Goal: Task Accomplishment & Management: Manage account settings

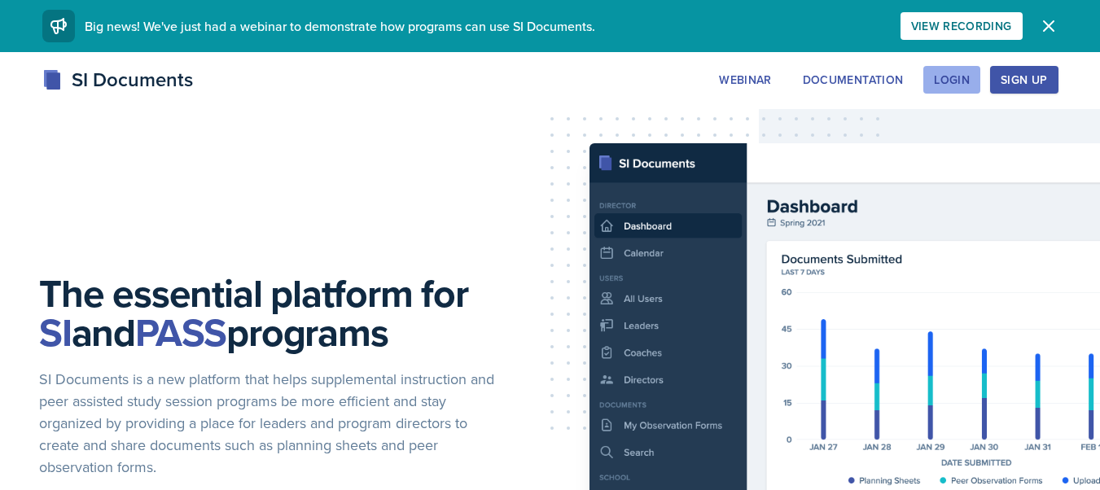
click at [958, 79] on div "Login" at bounding box center [952, 79] width 36 height 13
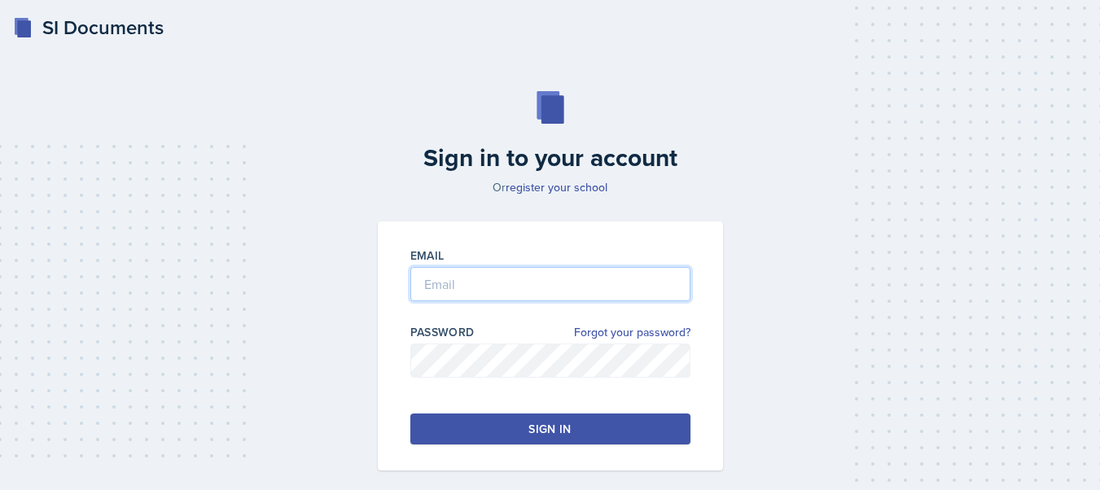
type input "[EMAIL_ADDRESS][DOMAIN_NAME]"
click at [535, 439] on button "Sign in" at bounding box center [550, 429] width 280 height 31
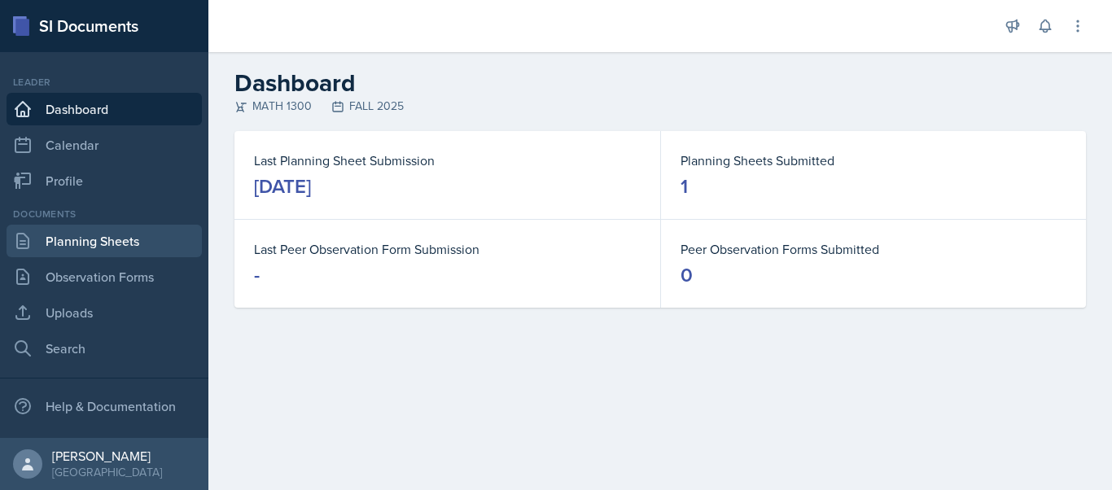
click at [108, 237] on link "Planning Sheets" at bounding box center [104, 241] width 195 height 33
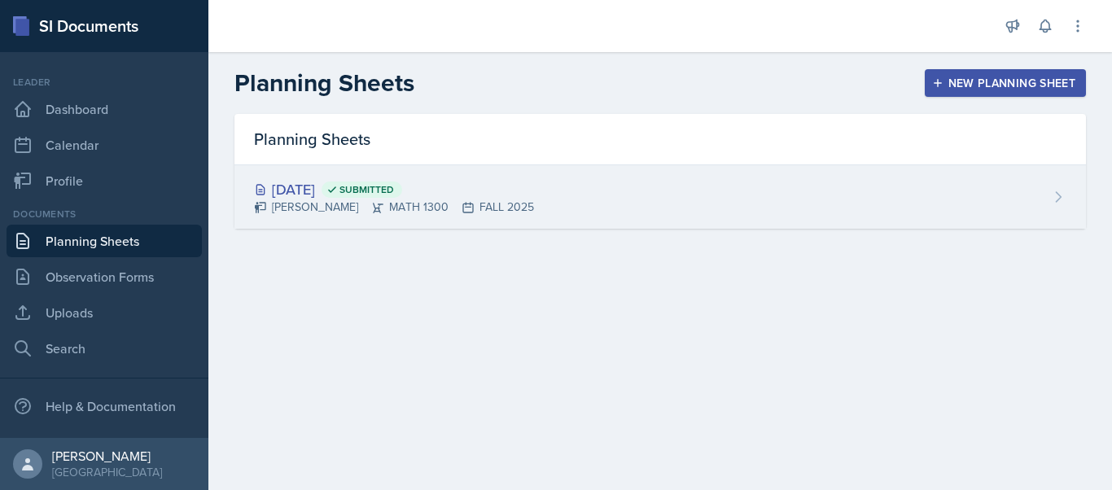
click at [763, 174] on div "[DATE] Submitted [PERSON_NAME] MATH 1300 FALL 2025" at bounding box center [661, 197] width 852 height 64
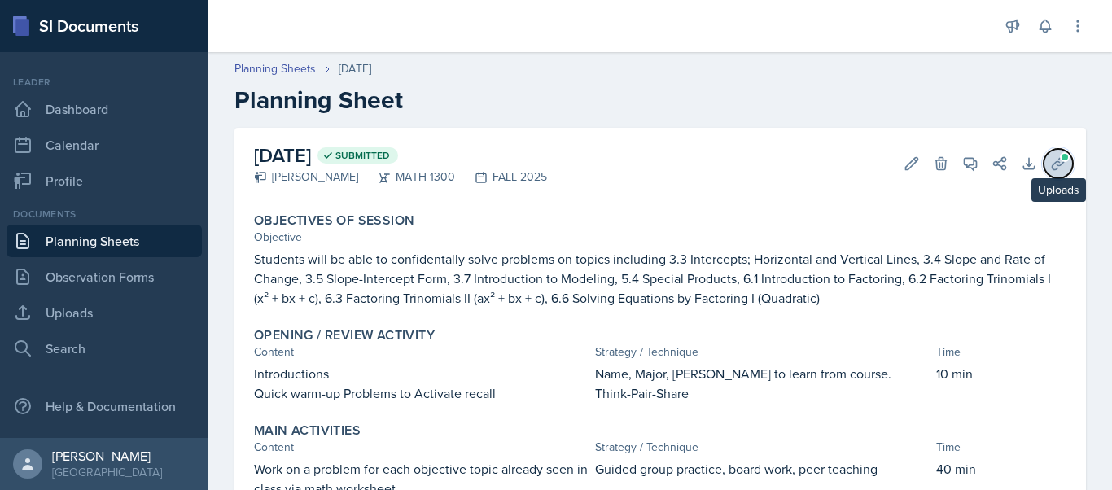
click at [1051, 165] on icon at bounding box center [1058, 164] width 16 height 16
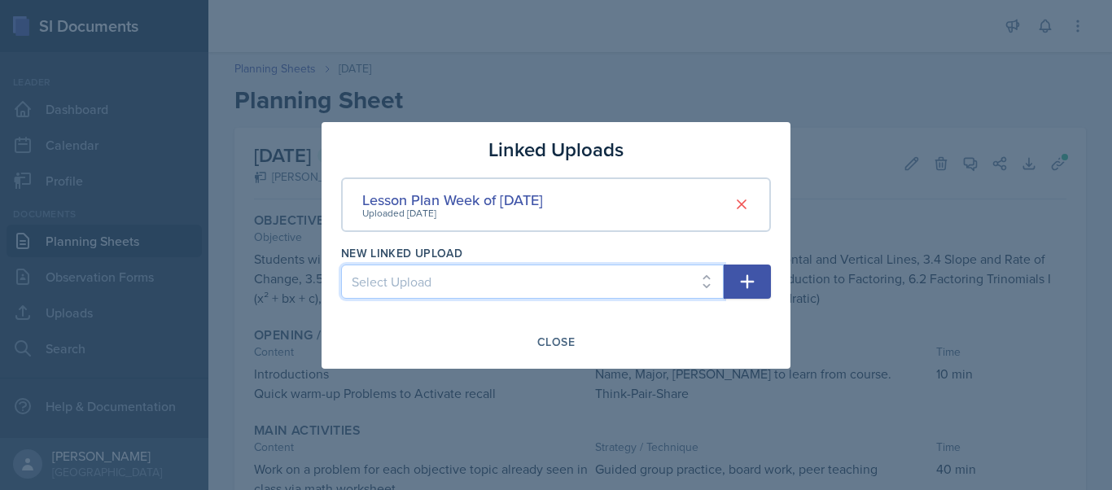
select select "8b84848d-1d2a-4d13-b6df-576a3b30c194"
click at [341, 265] on select "Select Upload Math Problem Worksheet for Week of [DATE]" at bounding box center [532, 282] width 383 height 34
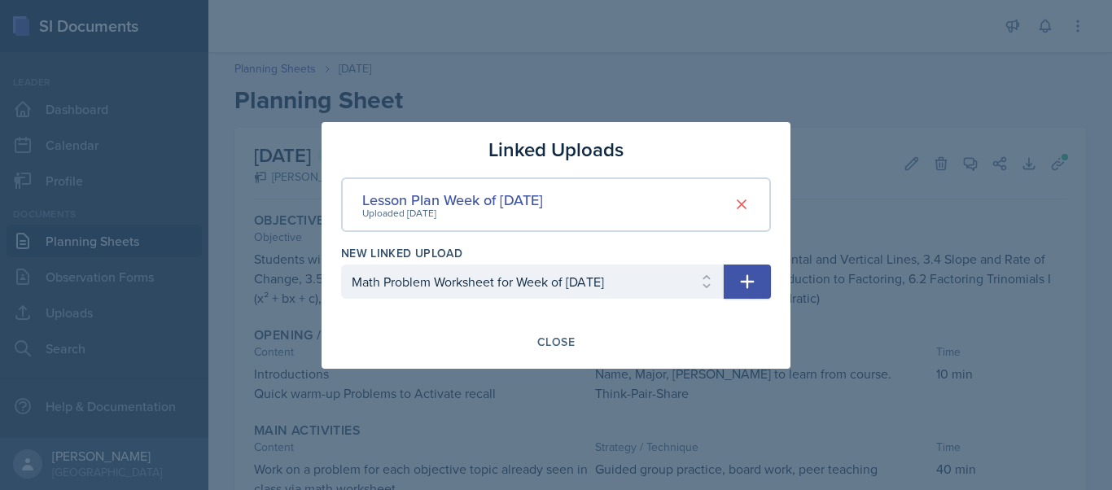
click at [739, 282] on icon "button" at bounding box center [748, 282] width 20 height 20
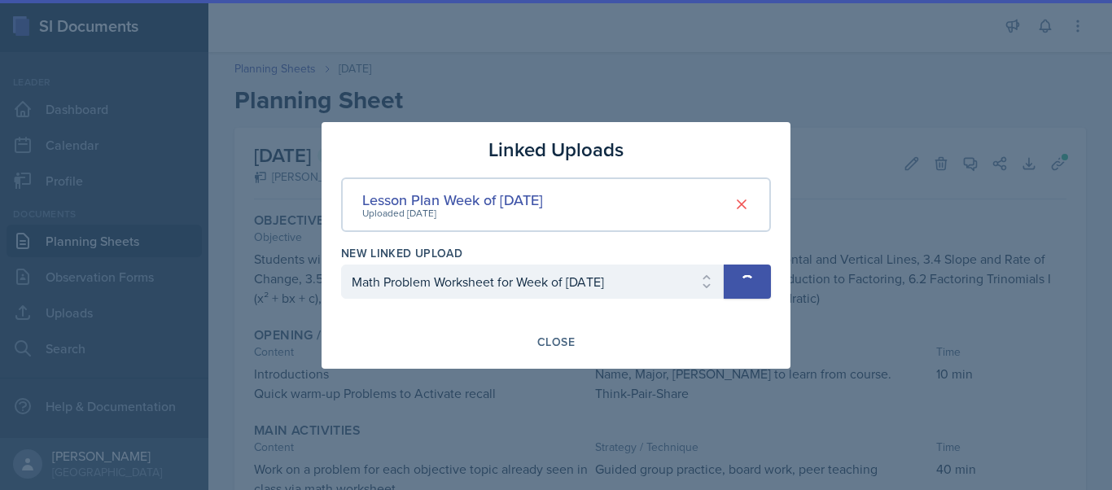
select select
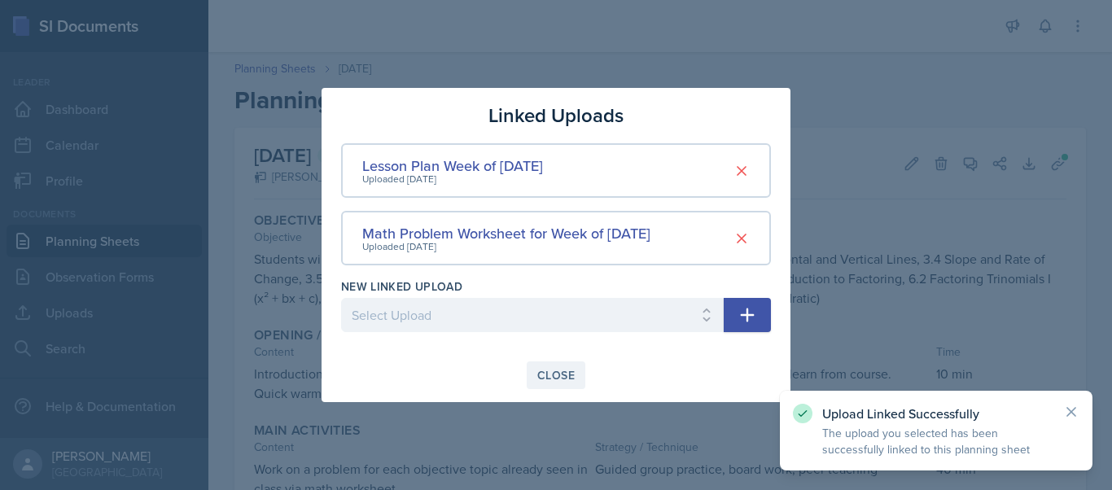
click at [568, 370] on div "Close" at bounding box center [555, 375] width 37 height 13
